Goal: Transaction & Acquisition: Purchase product/service

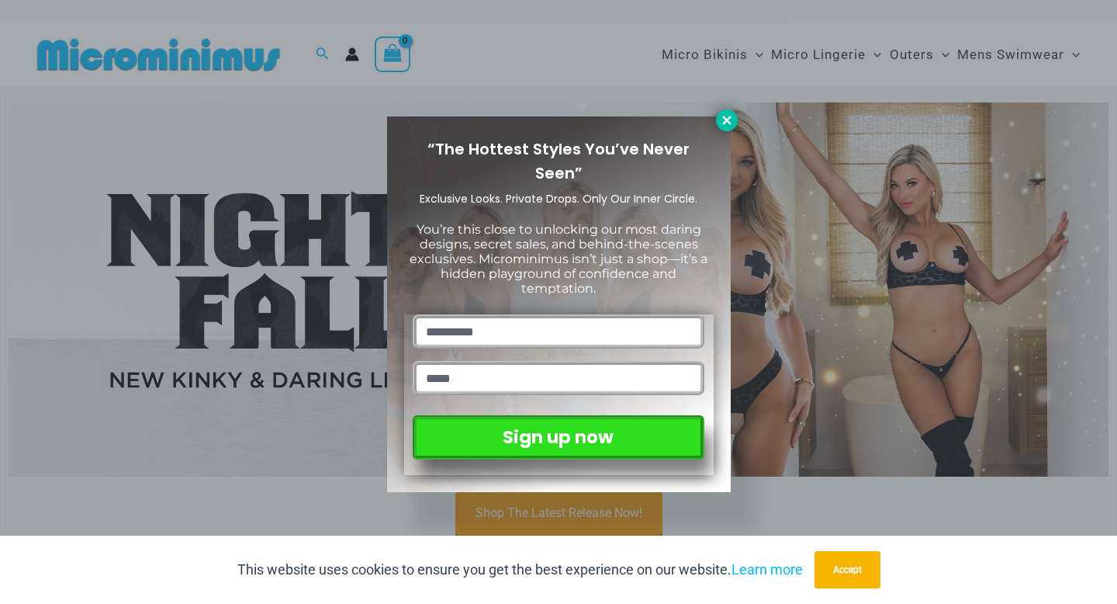
click at [727, 119] on icon at bounding box center [726, 120] width 9 height 9
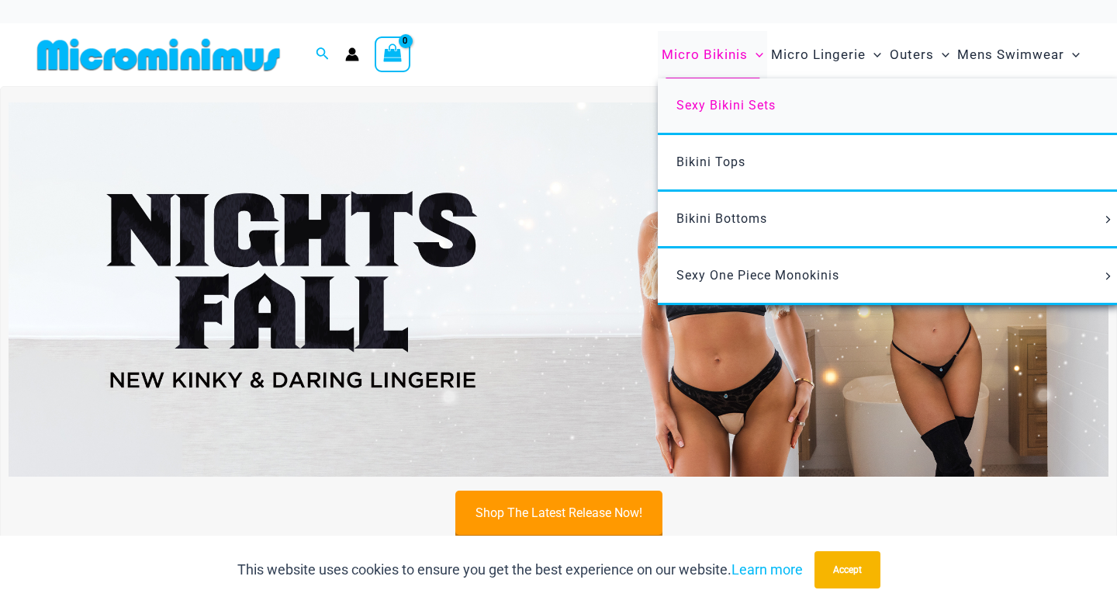
click at [722, 106] on span "Sexy Bikini Sets" at bounding box center [726, 105] width 99 height 15
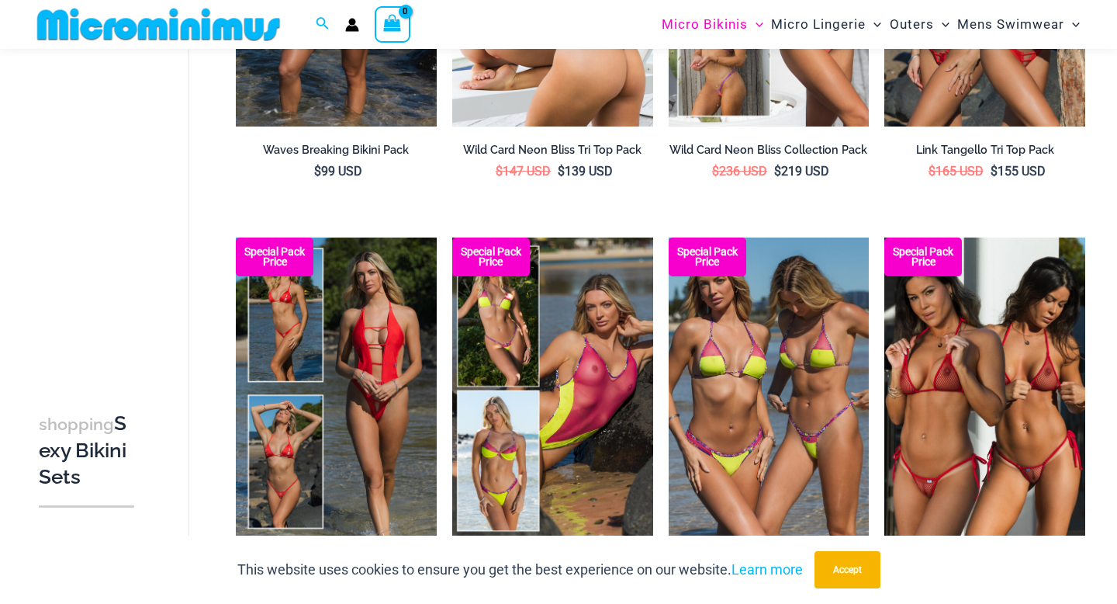
scroll to position [30, 0]
